Goal: Task Accomplishment & Management: Manage account settings

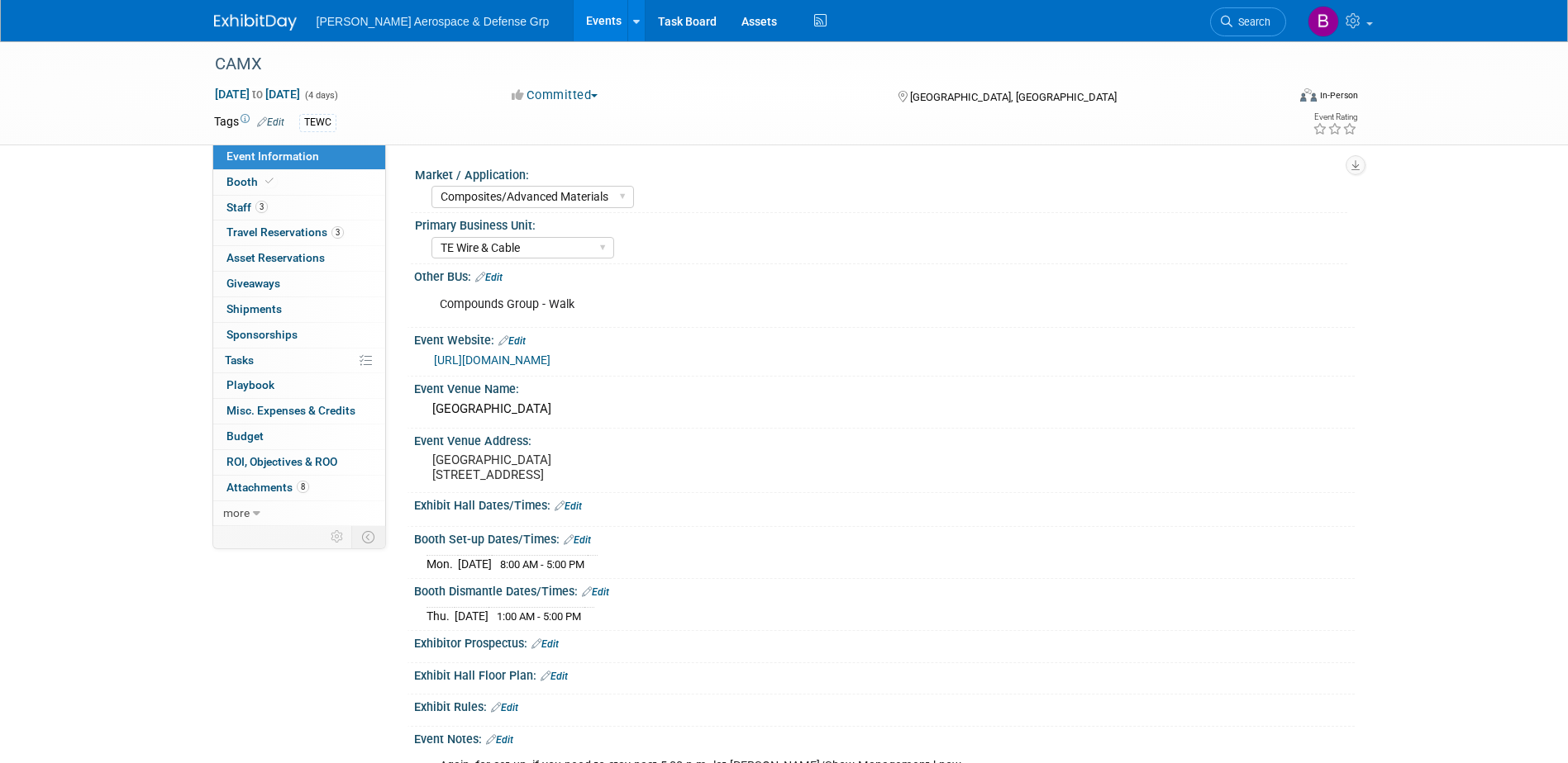
select select "Composites/Advanced Materials"
select select "TE Wire & Cable"
click at [291, 230] on span "Travel Reservations 3" at bounding box center [285, 232] width 117 height 14
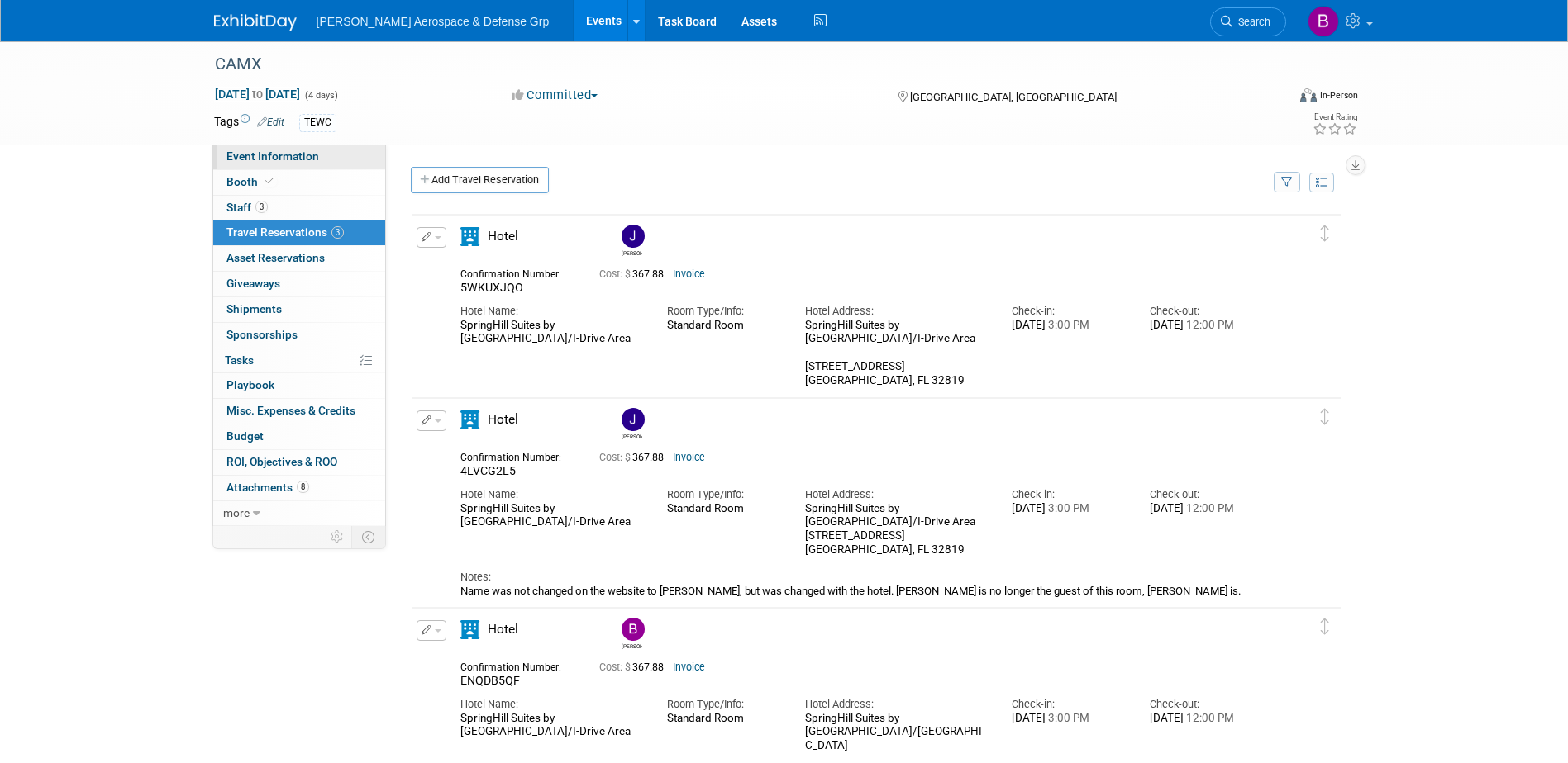
click at [295, 153] on span "Event Information" at bounding box center [272, 156] width 93 height 14
select select "Composites/Advanced Materials"
select select "TE Wire & Cable"
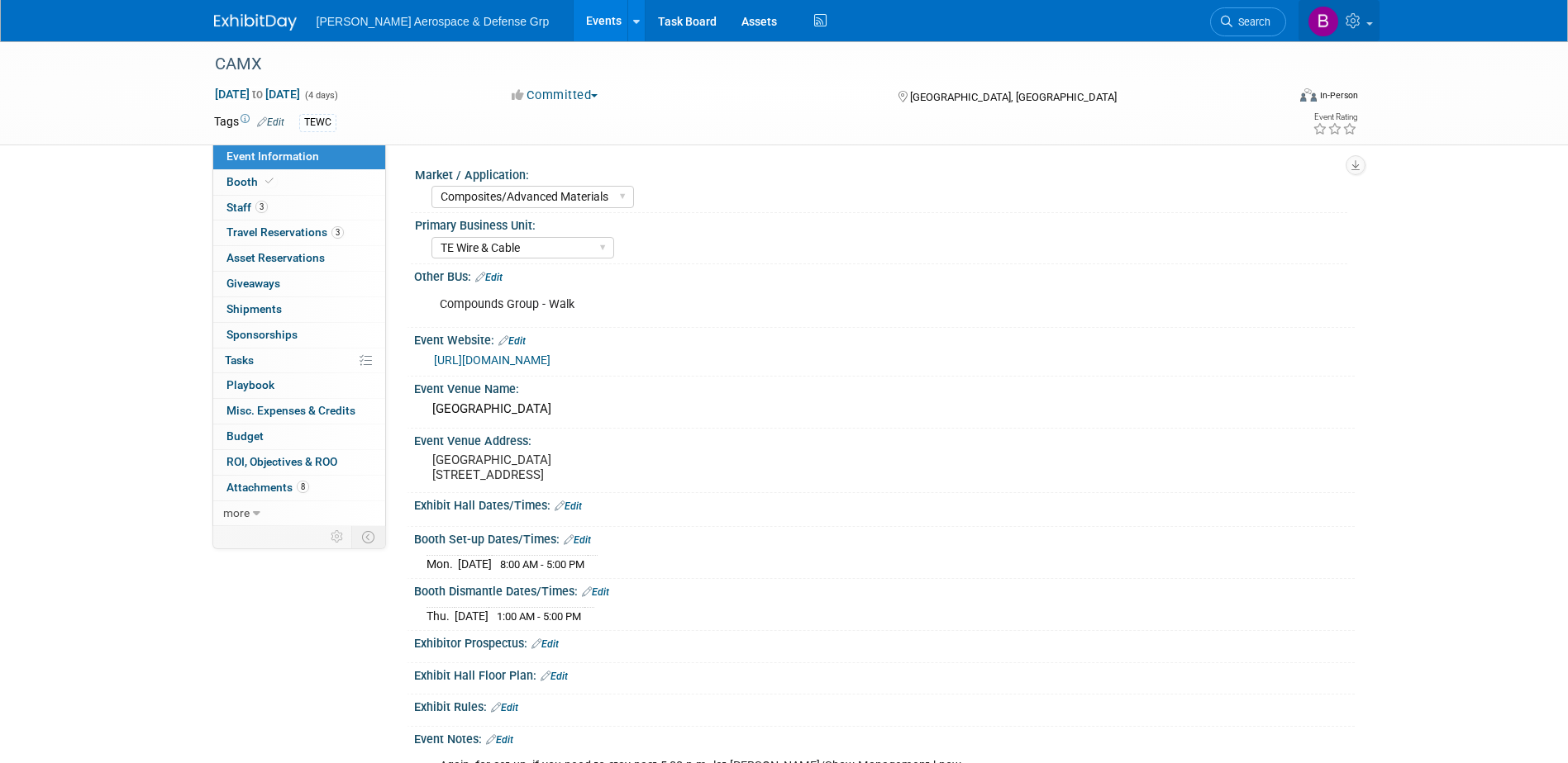
click at [1368, 20] on link at bounding box center [1339, 20] width 81 height 41
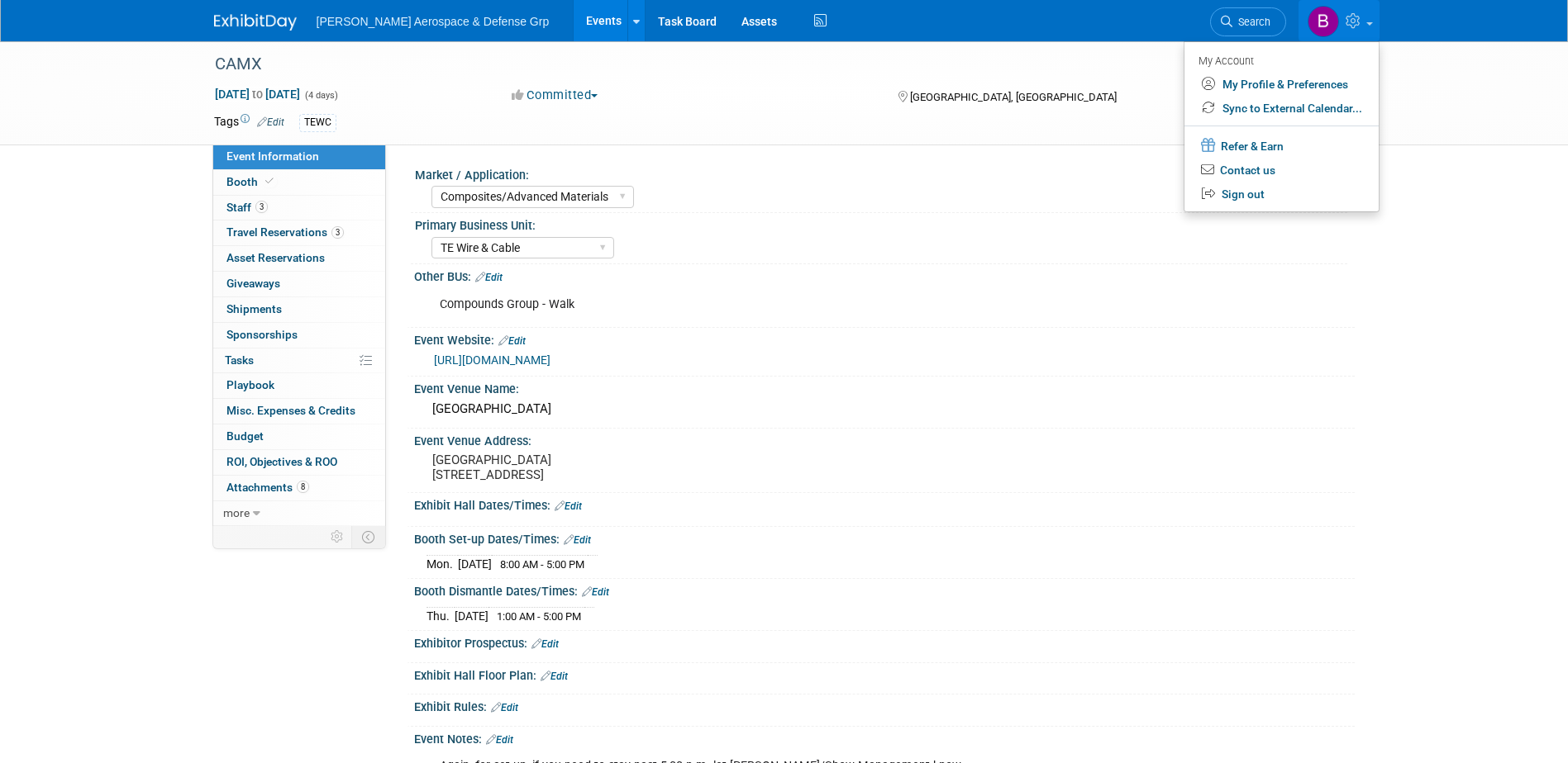
click at [1478, 93] on div "CAMX [DATE] to [DATE] (4 days) [DATE] to [DATE] Committed Committed Considering…" at bounding box center [784, 93] width 1568 height 104
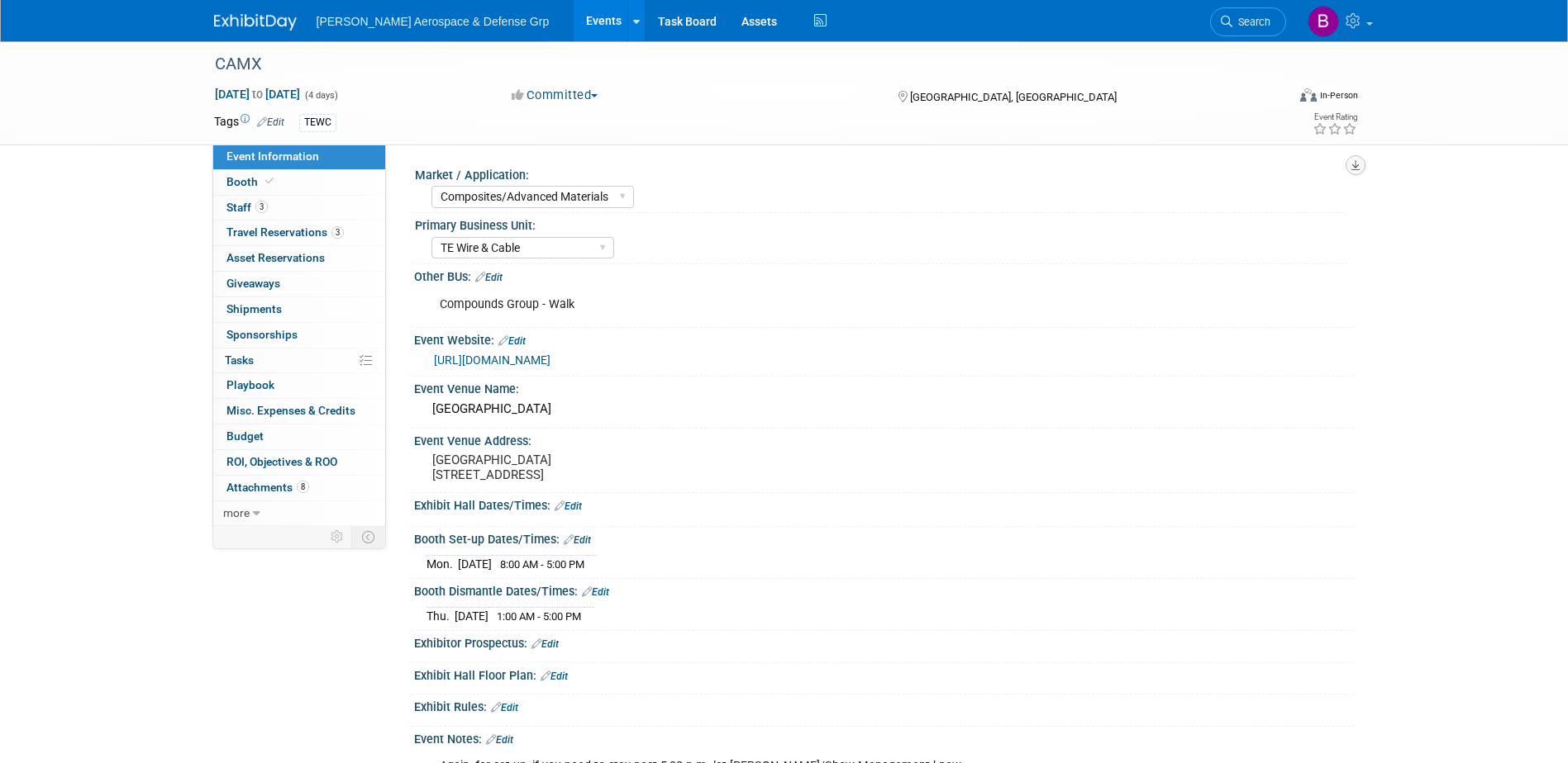
click at [1359, 170] on icon "button" at bounding box center [1355, 165] width 8 height 11
